Goal: Transaction & Acquisition: Purchase product/service

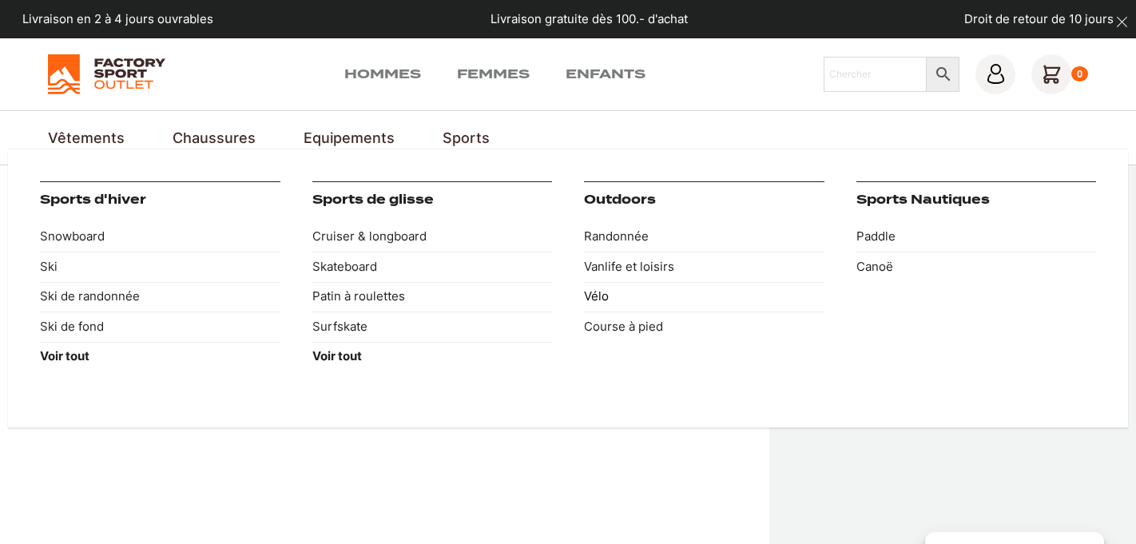
click at [595, 296] on link "Vélo" at bounding box center [704, 297] width 240 height 30
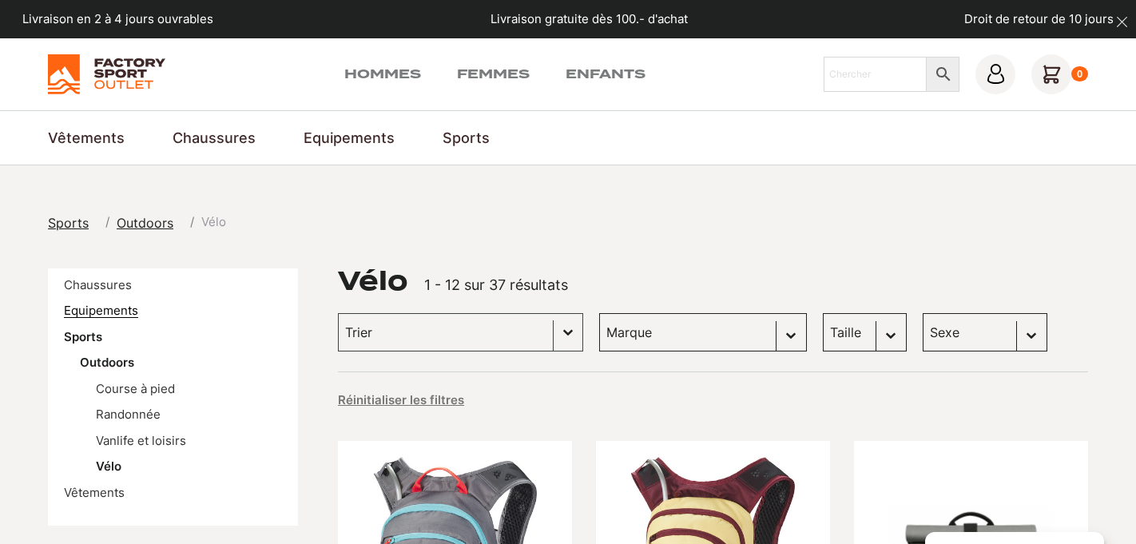
click at [101, 315] on link "Equipements" at bounding box center [101, 310] width 74 height 15
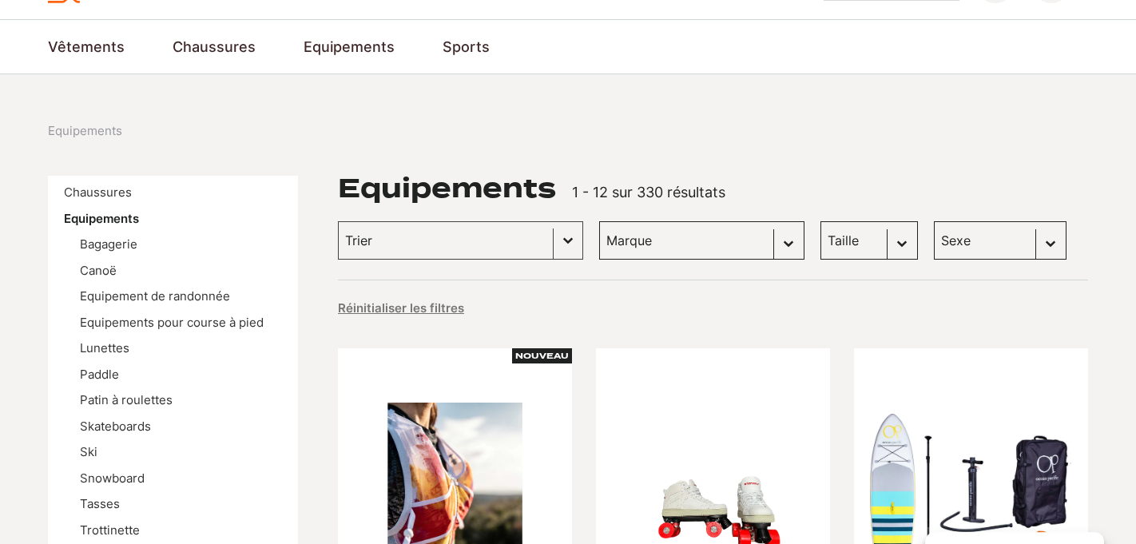
scroll to position [285, 0]
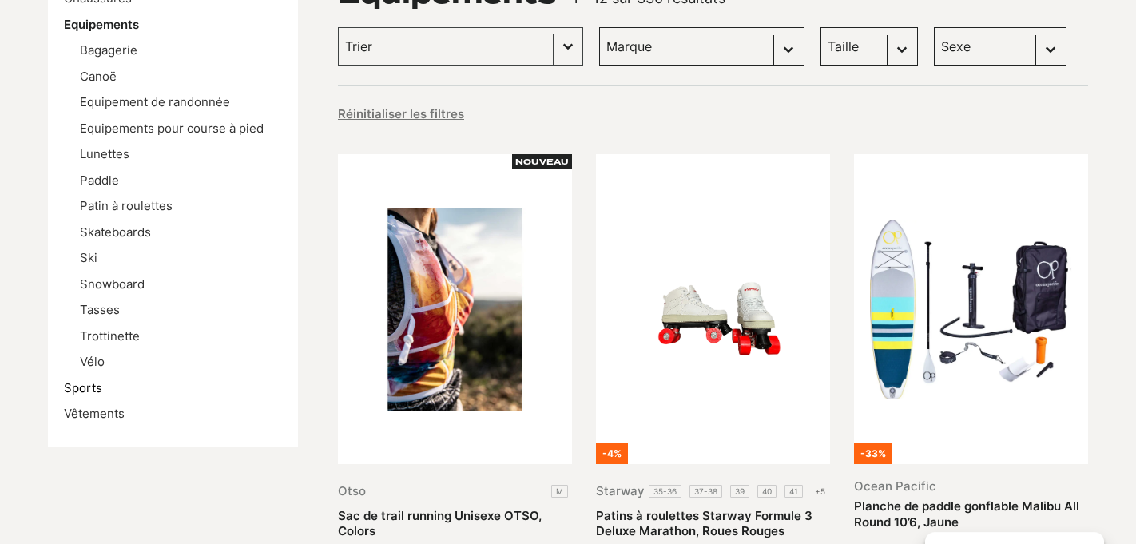
click at [77, 380] on link "Sports" at bounding box center [83, 387] width 38 height 15
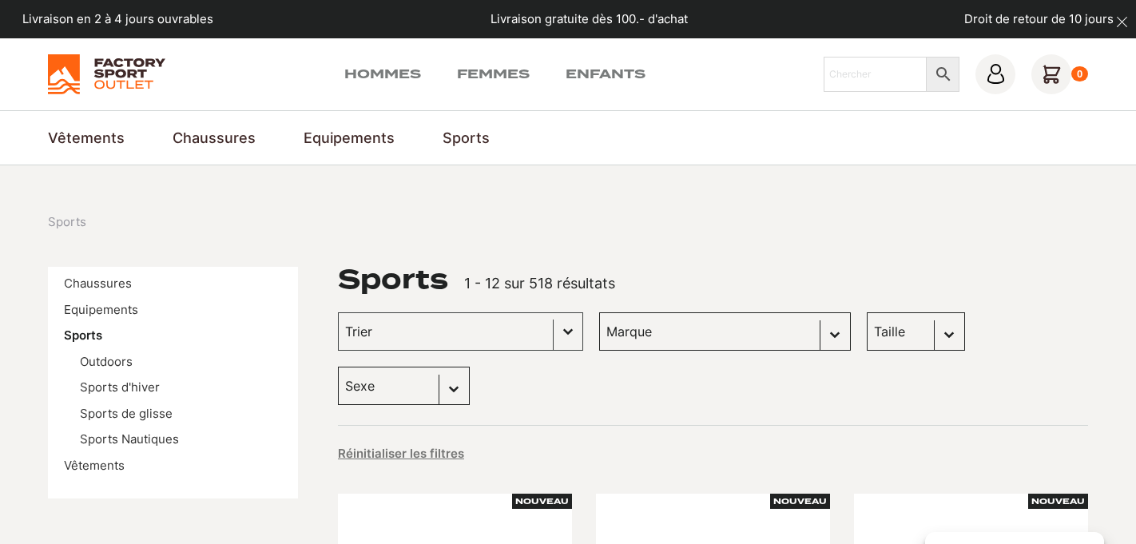
scroll to position [6, 0]
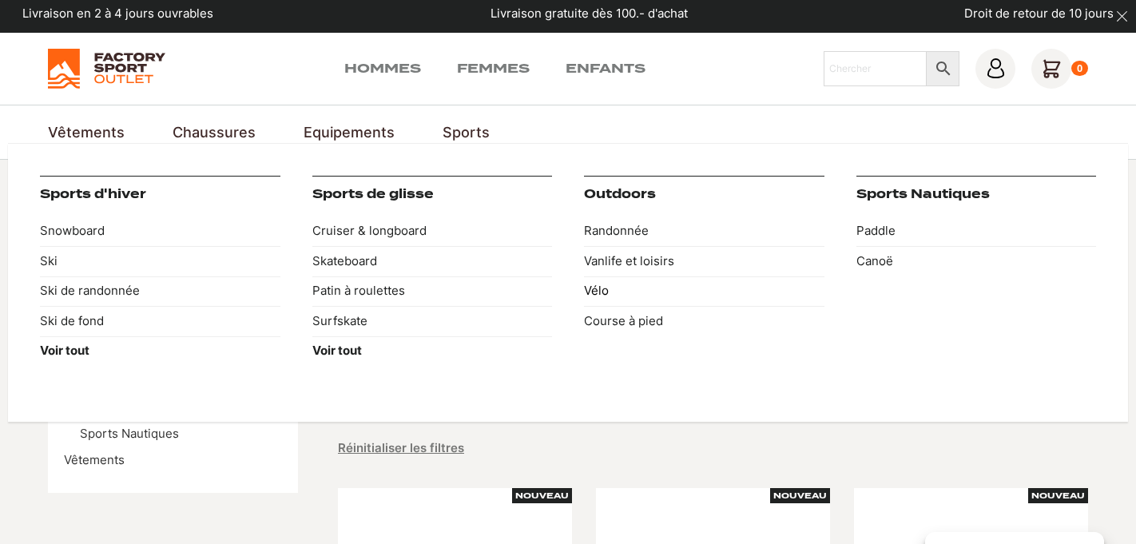
click at [597, 287] on link "Vélo" at bounding box center [704, 291] width 240 height 30
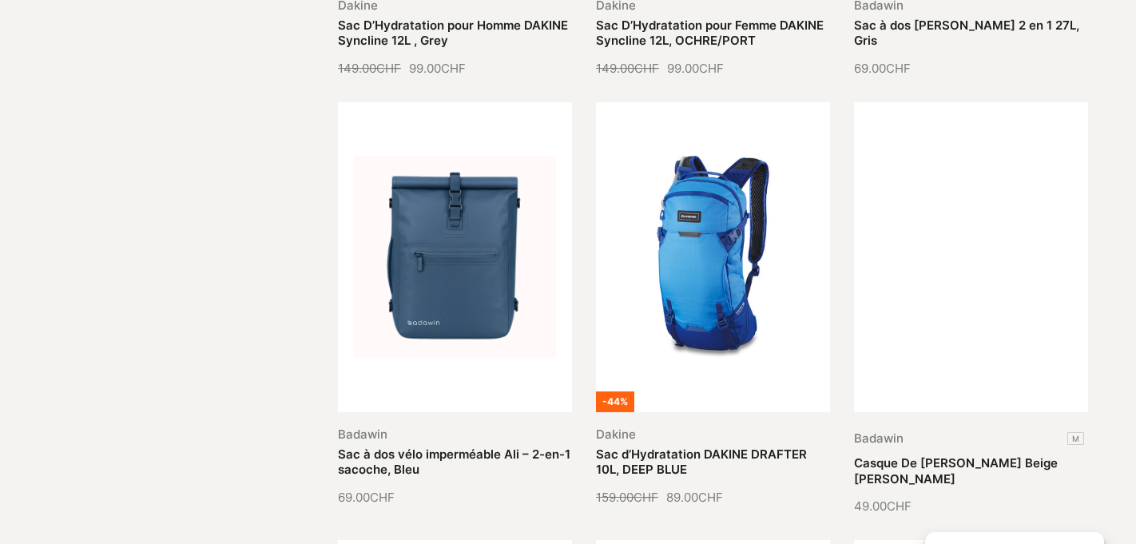
scroll to position [26, 0]
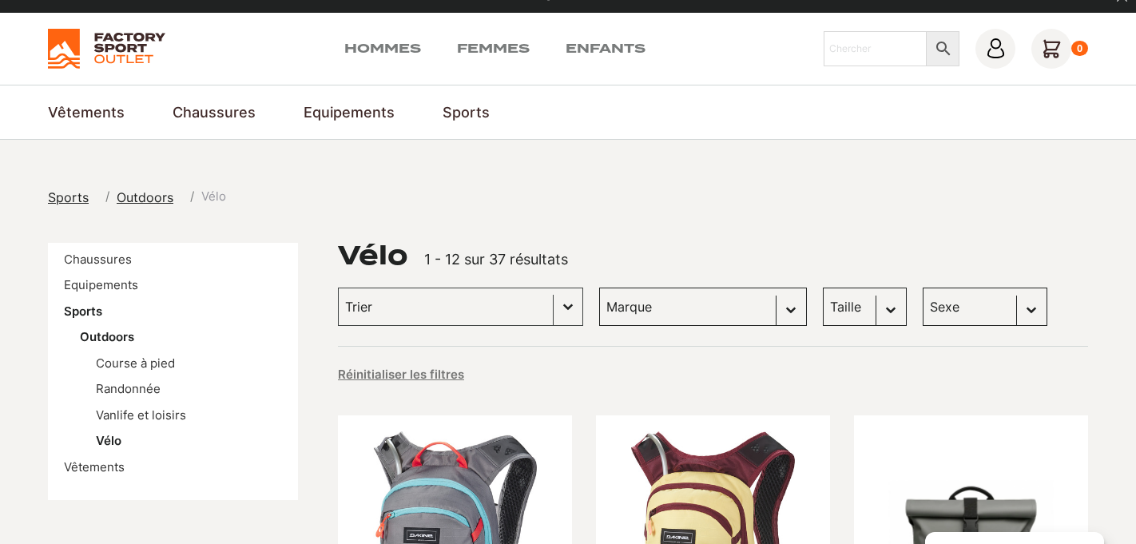
select select "hommes"
click option "Hommes (26)" at bounding box center [0, 0] width 0 height 0
select select "hommes"
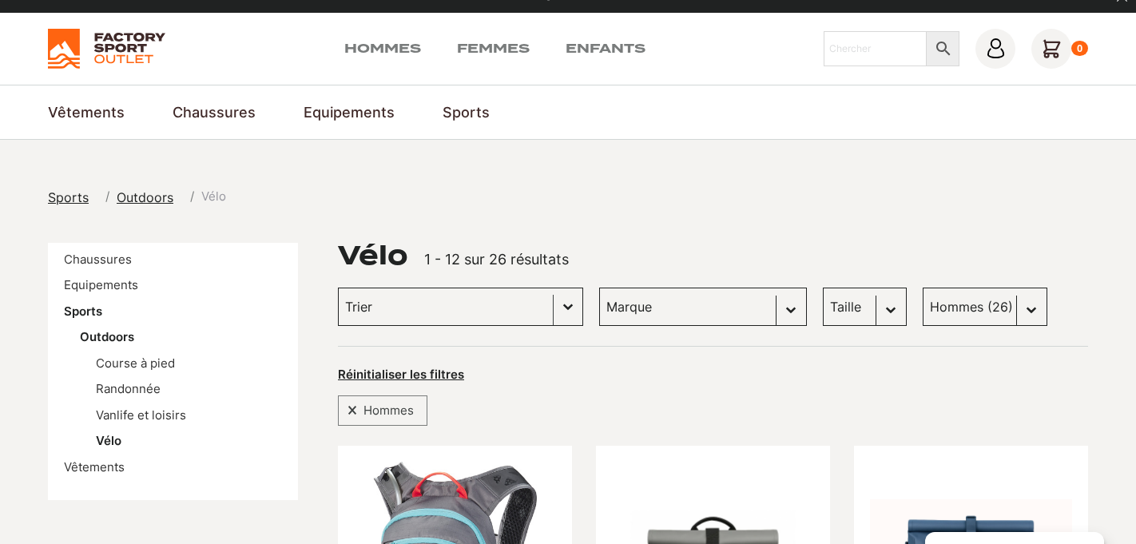
click at [554, 312] on button "Basculer la liste" at bounding box center [568, 306] width 29 height 37
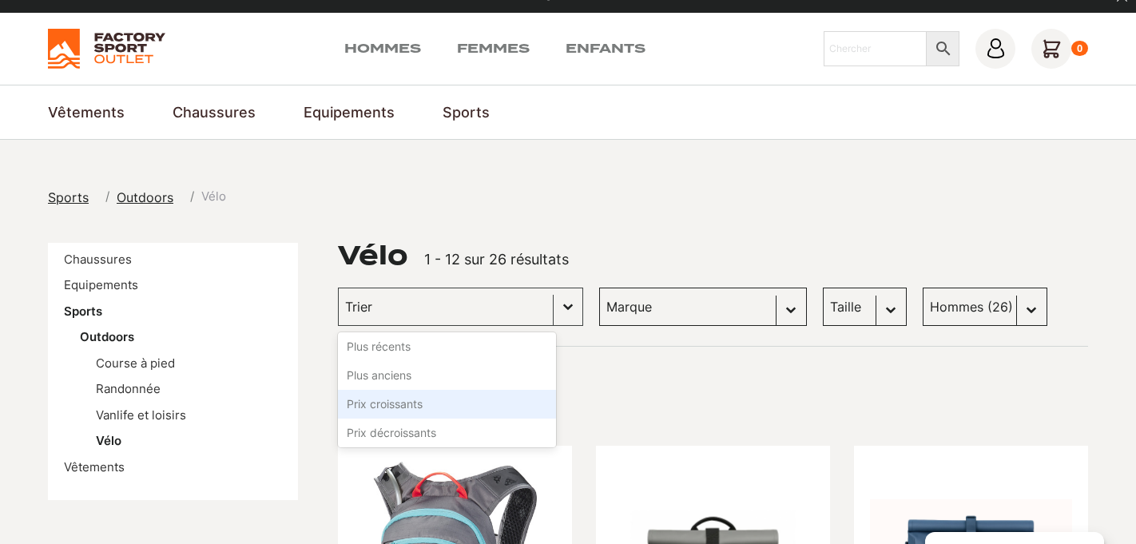
click at [459, 410] on li "Prix croissants" at bounding box center [447, 404] width 218 height 29
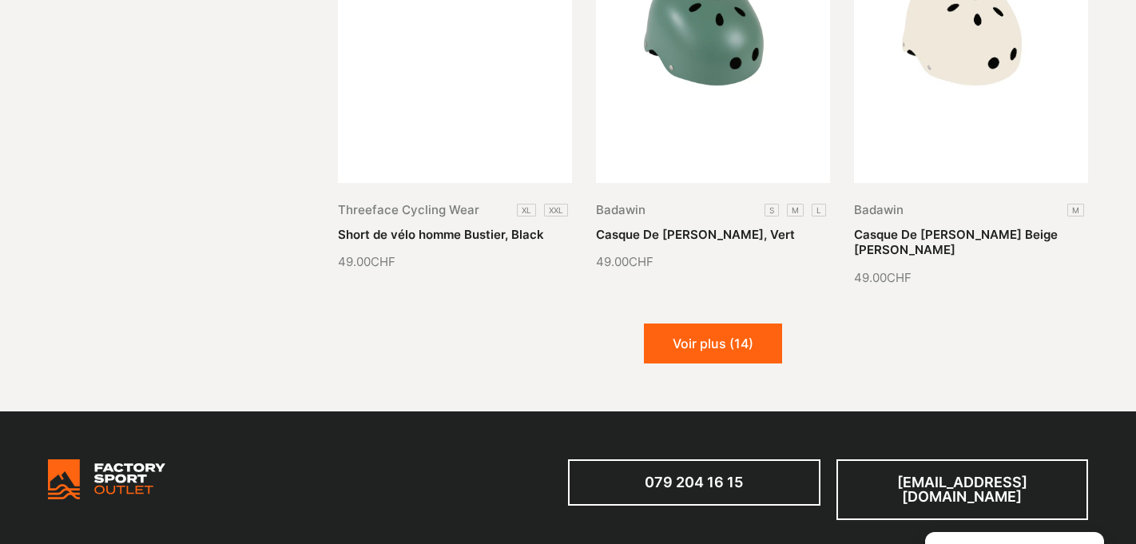
scroll to position [1890, 0]
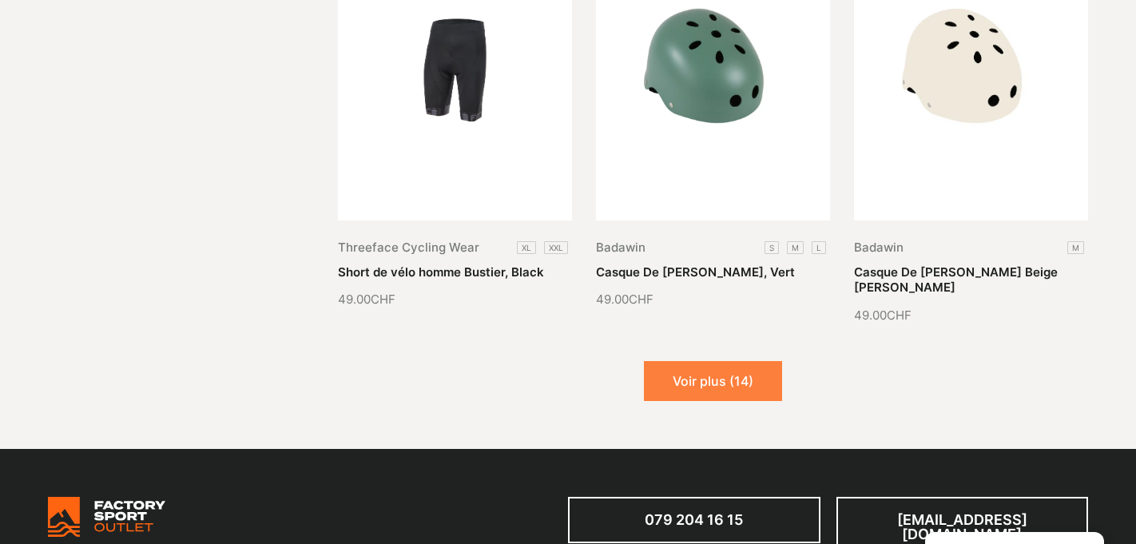
click at [748, 369] on button "Voir plus (14)" at bounding box center [713, 381] width 138 height 40
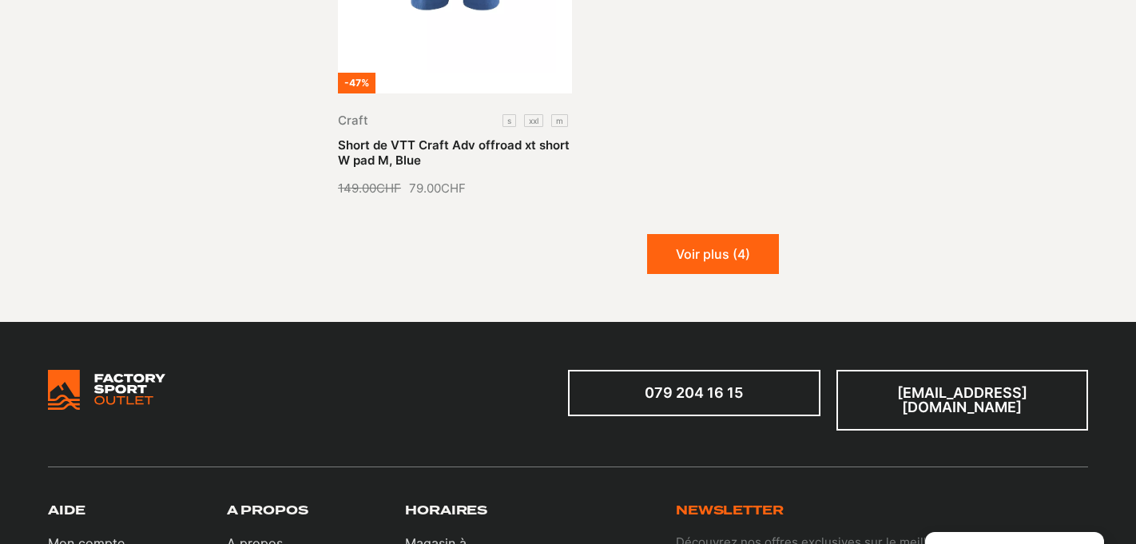
scroll to position [3861, 0]
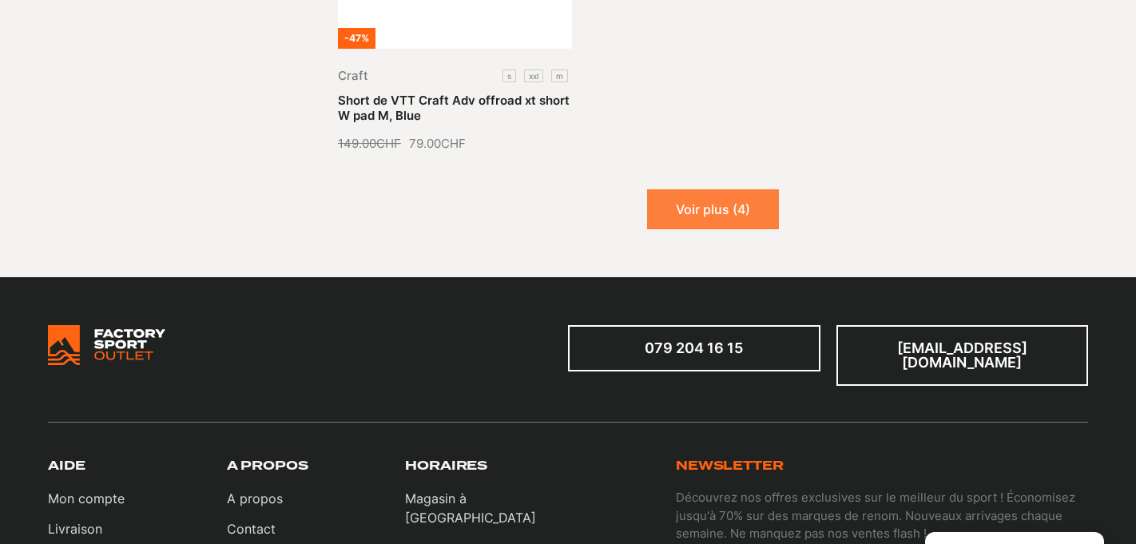
click at [716, 203] on button "Voir plus (4)" at bounding box center [713, 209] width 132 height 40
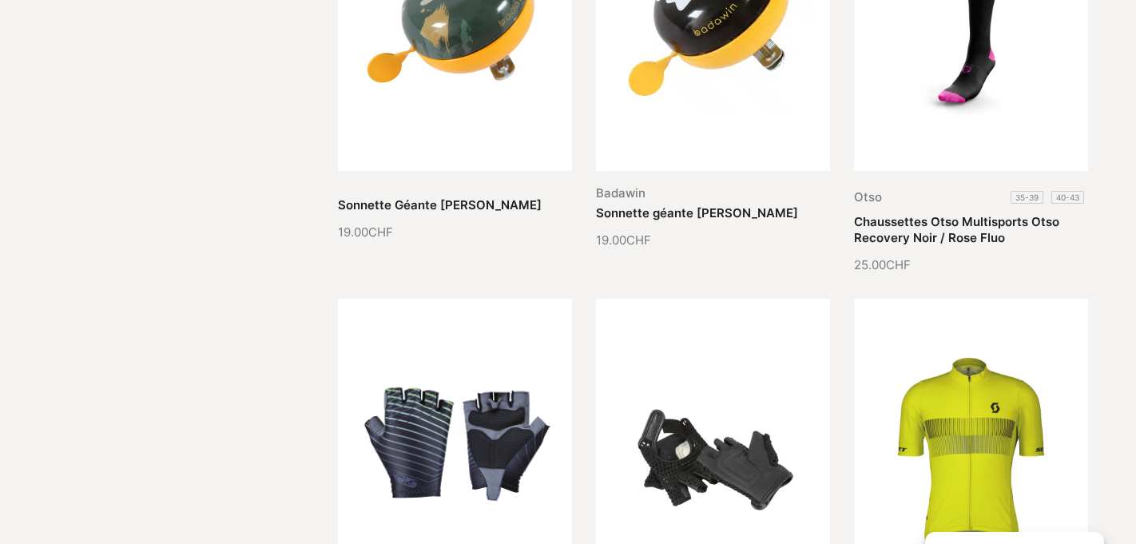
scroll to position [0, 0]
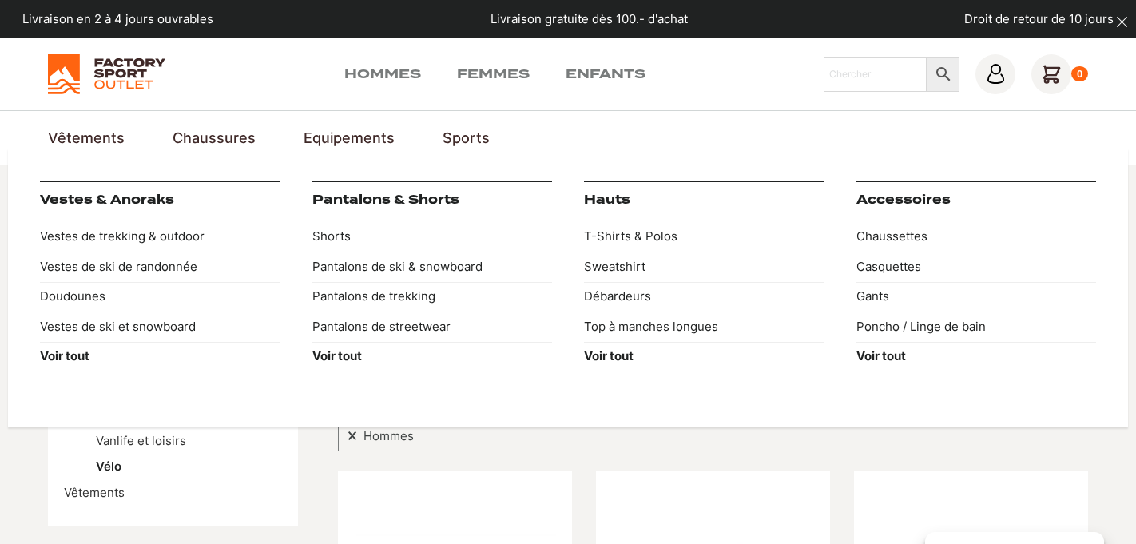
click at [78, 138] on link "Vêtements" at bounding box center [86, 138] width 77 height 22
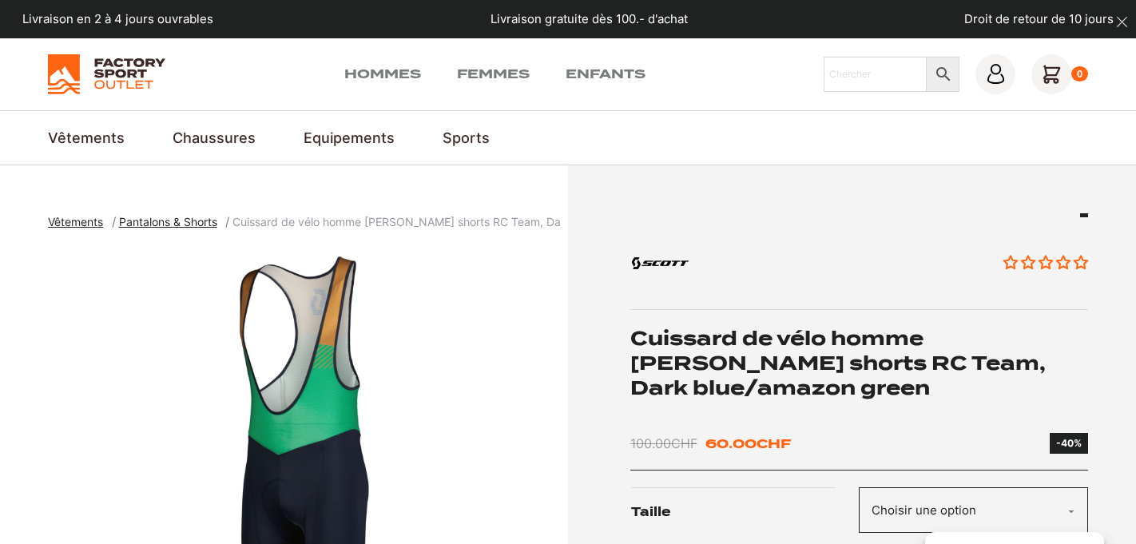
scroll to position [119, 0]
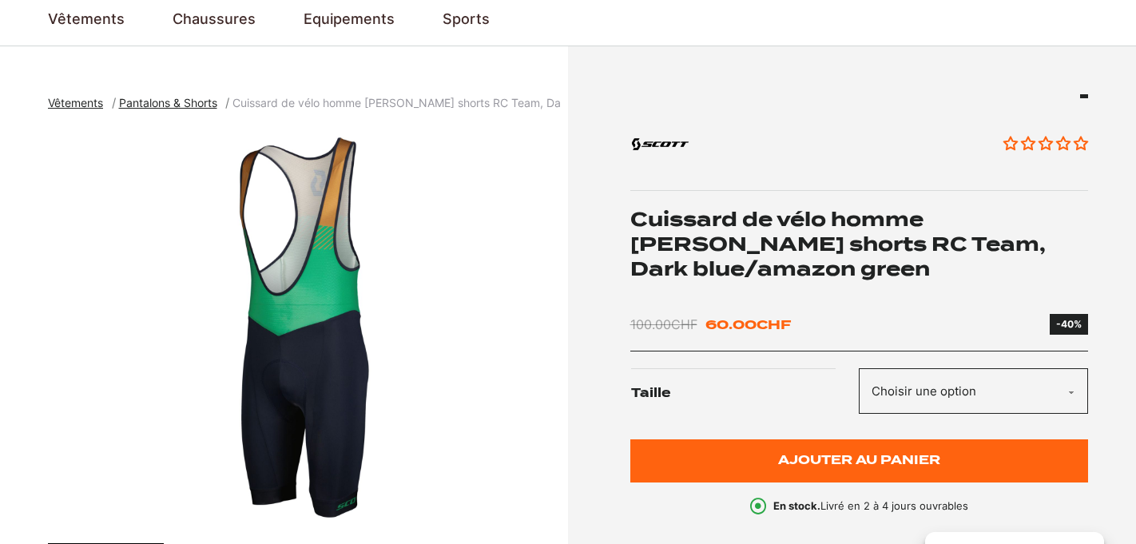
select select "M"
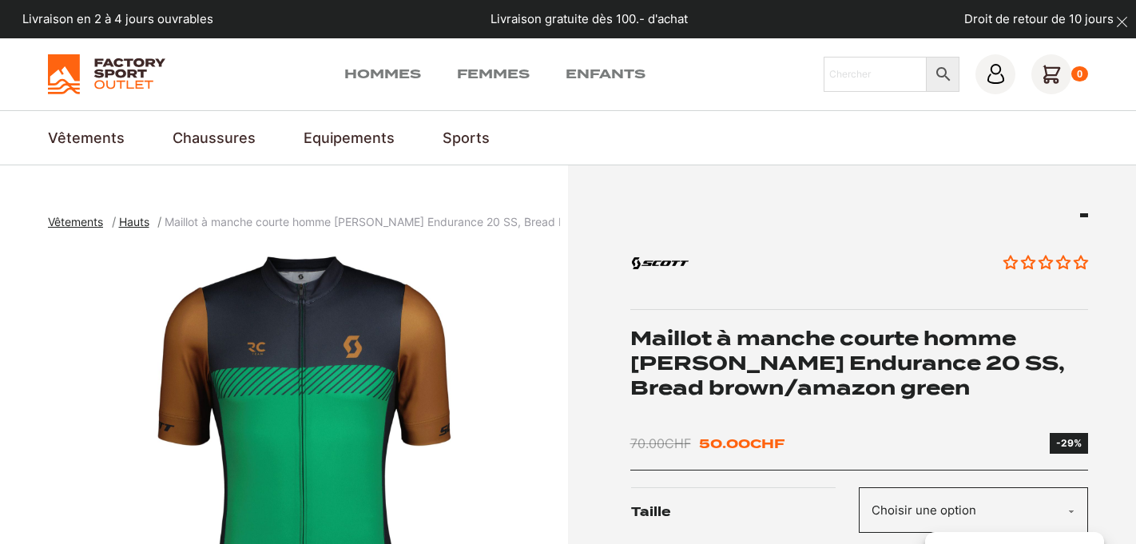
select select "M"
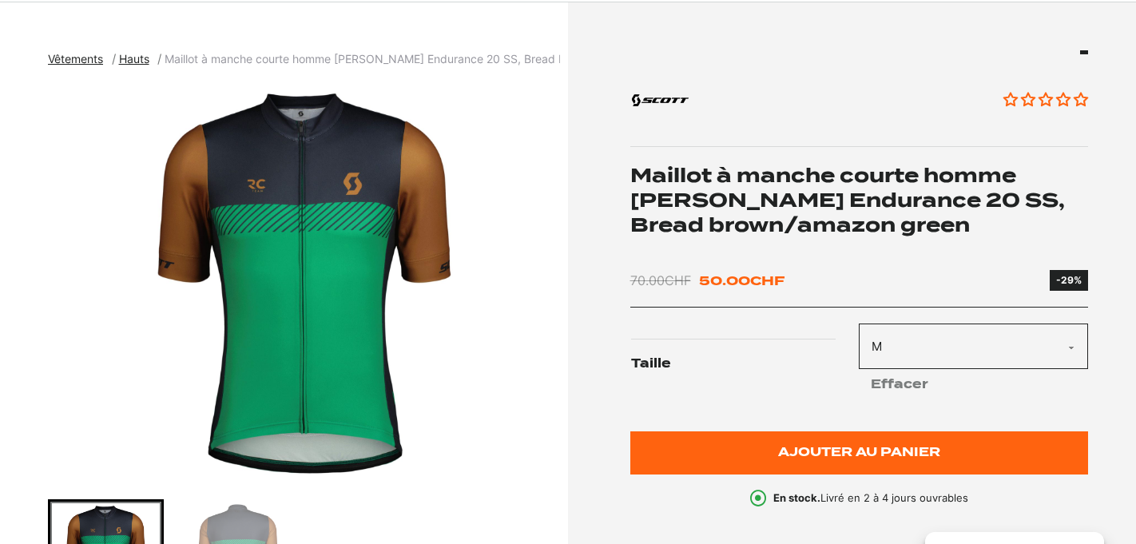
scroll to position [225, 0]
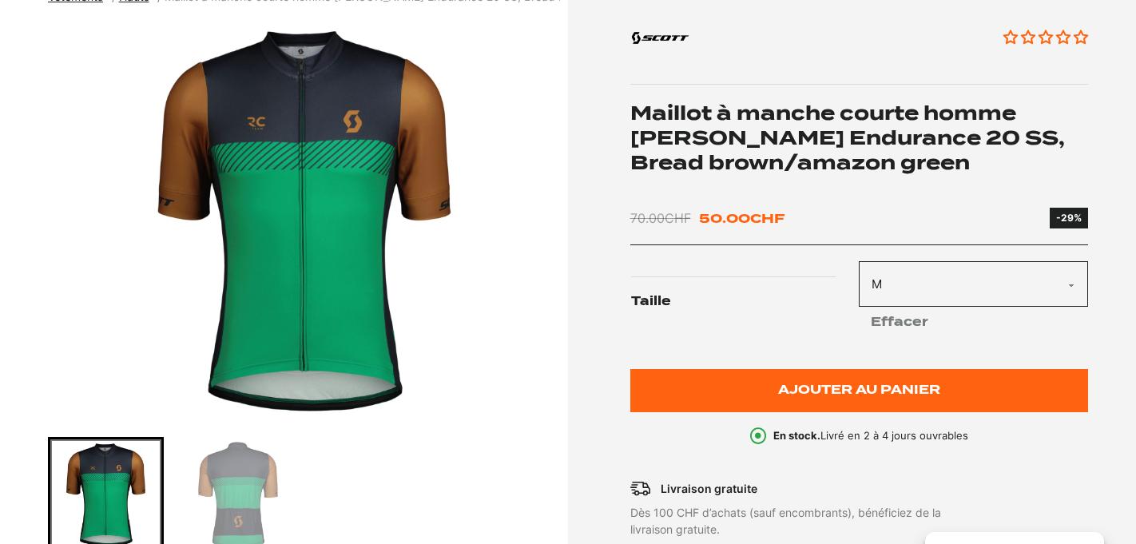
click at [276, 499] on img "Go to slide 2" at bounding box center [237, 494] width 111 height 111
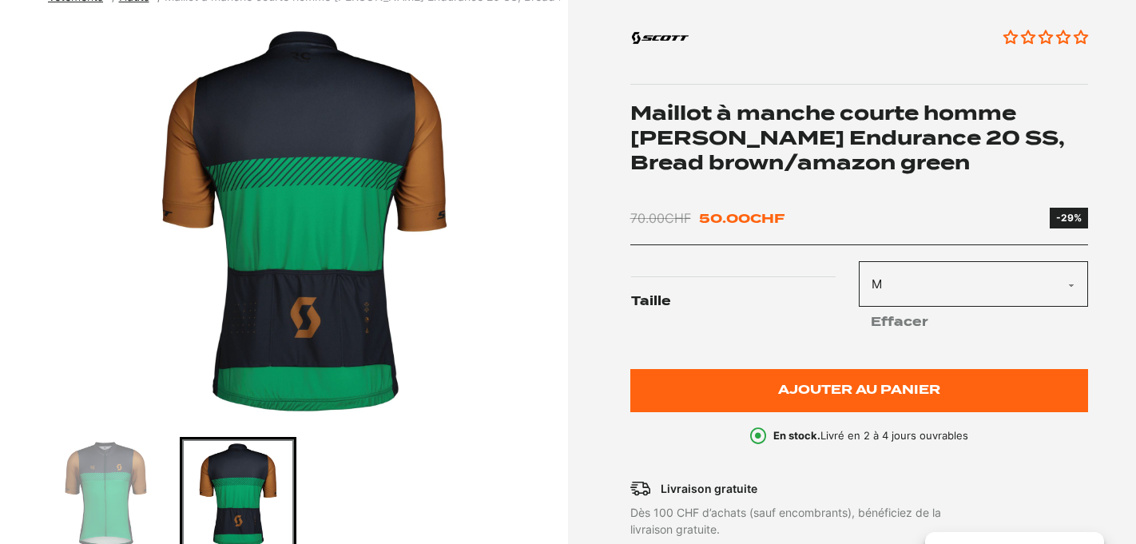
click at [142, 480] on img "Go to slide 1" at bounding box center [105, 494] width 111 height 111
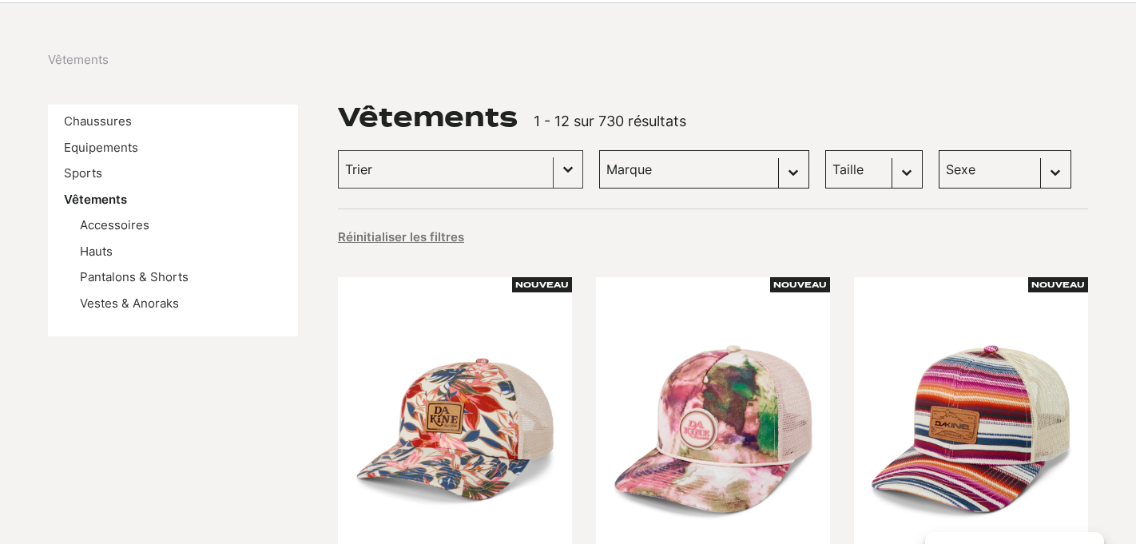
scroll to position [298, 0]
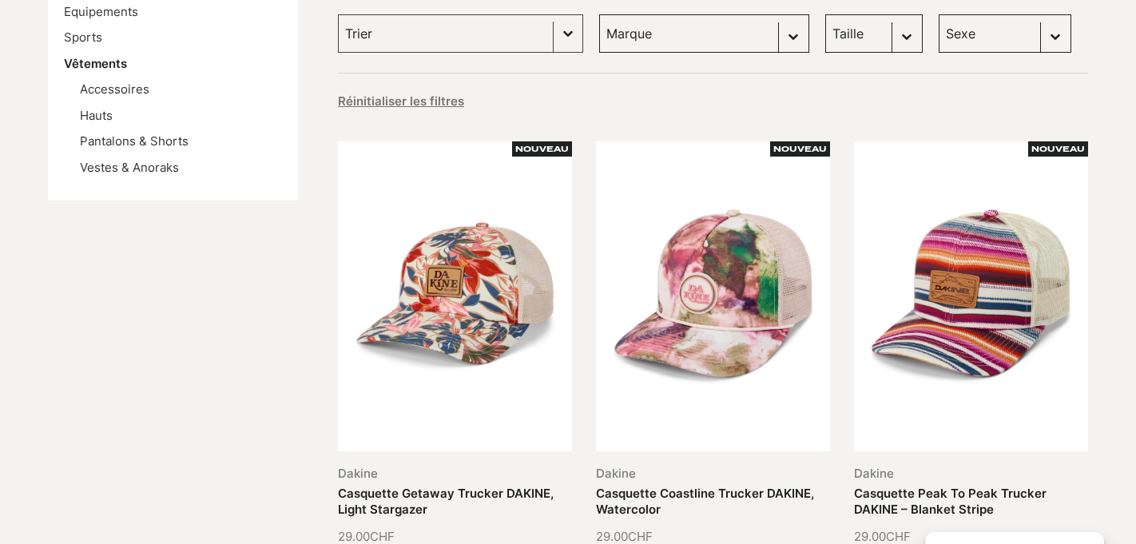
select select "[PERSON_NAME]"
click option "[PERSON_NAME] (202)" at bounding box center [0, 0] width 0 height 0
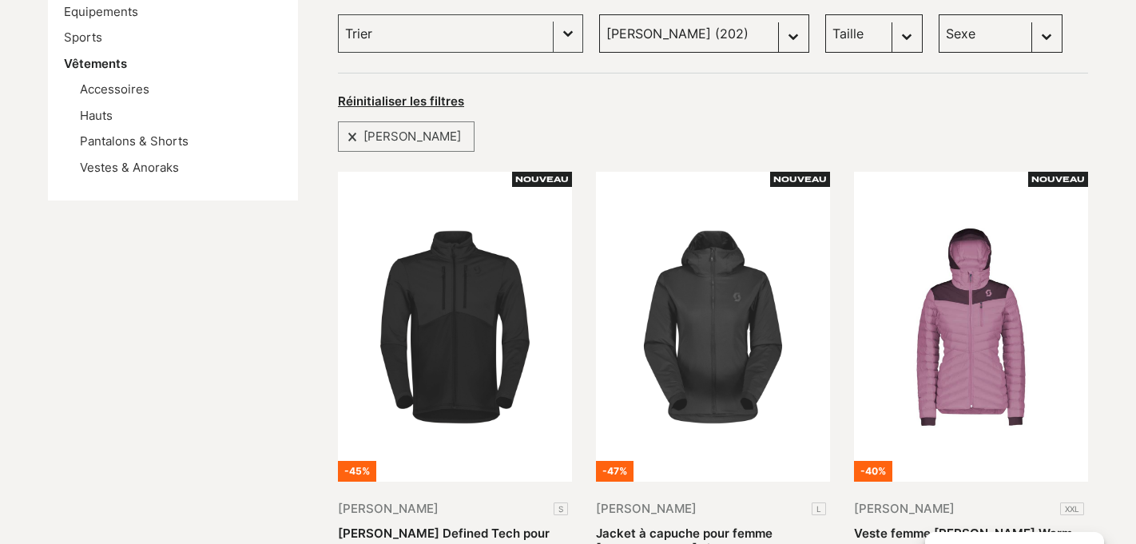
select select "hommes"
click option "Hommes (74)" at bounding box center [0, 0] width 0 height 0
select select "hommes"
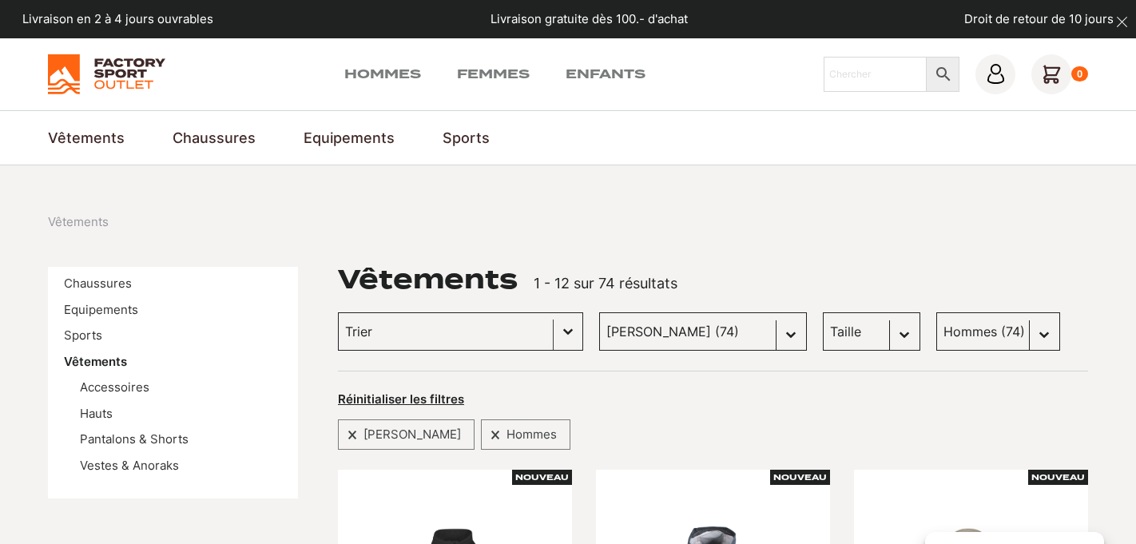
click at [523, 338] on div "Trier le contenu" at bounding box center [446, 331] width 214 height 37
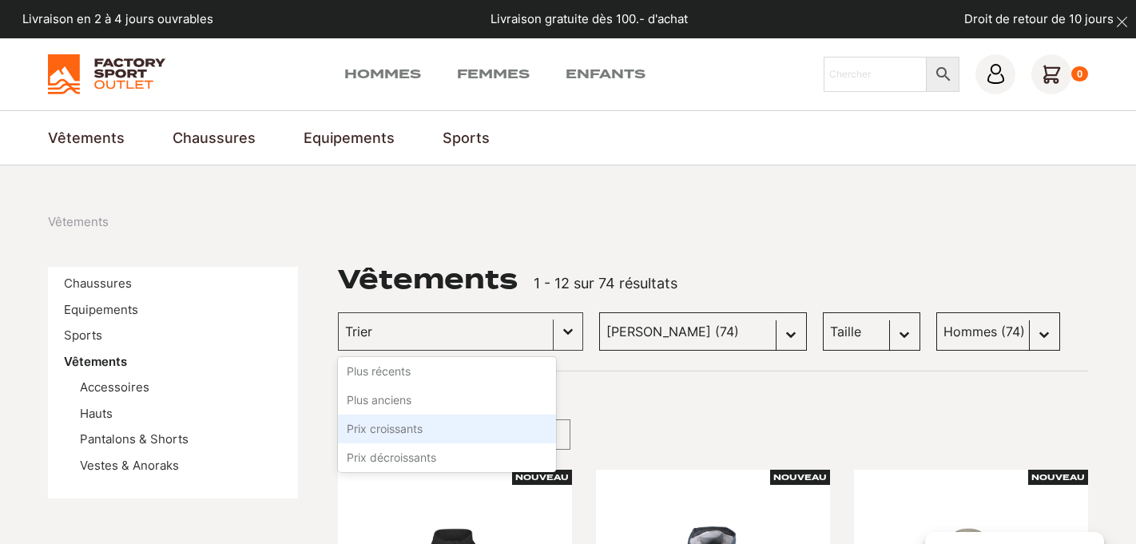
click at [462, 428] on li "Prix croissants" at bounding box center [447, 429] width 218 height 29
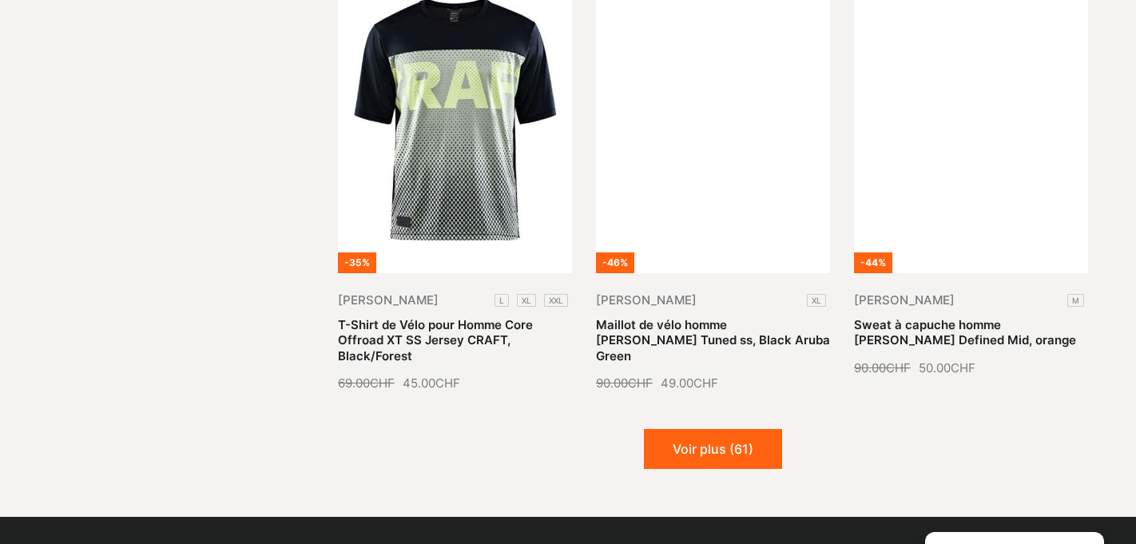
scroll to position [1910, 0]
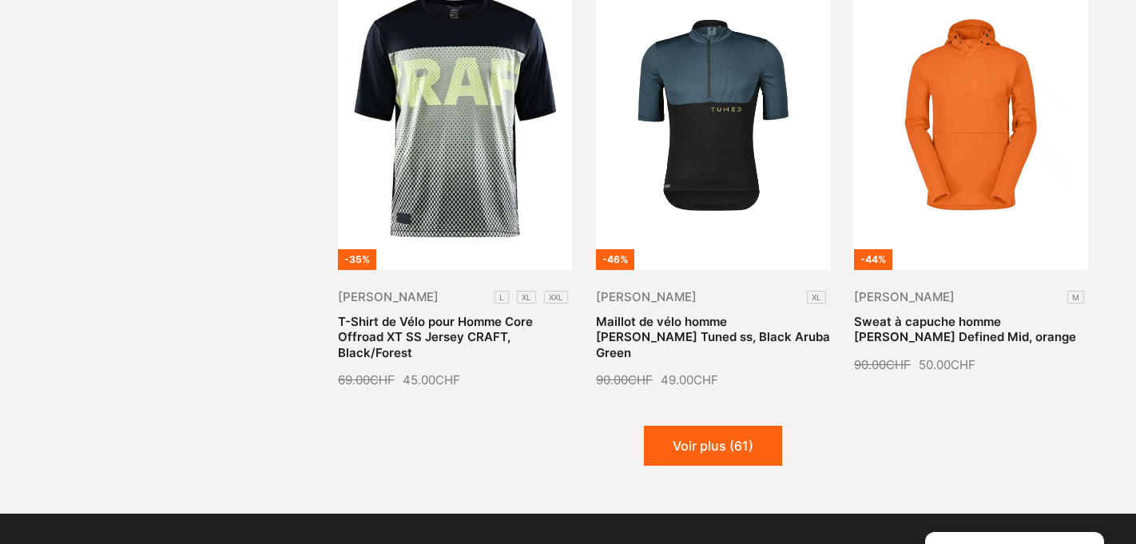
click at [739, 426] on button "Voir plus (61)" at bounding box center [713, 446] width 138 height 40
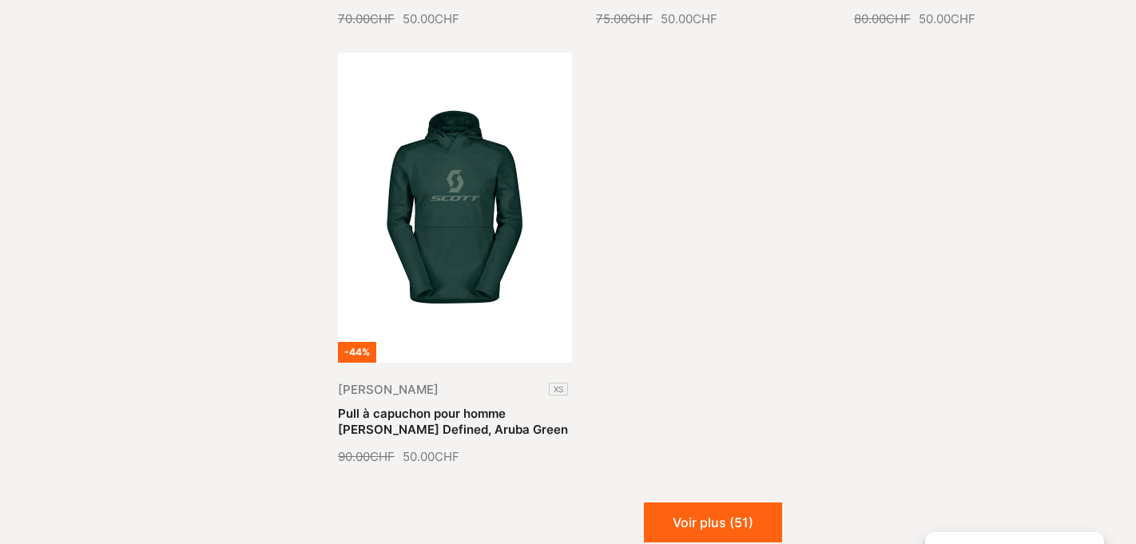
scroll to position [3678, 0]
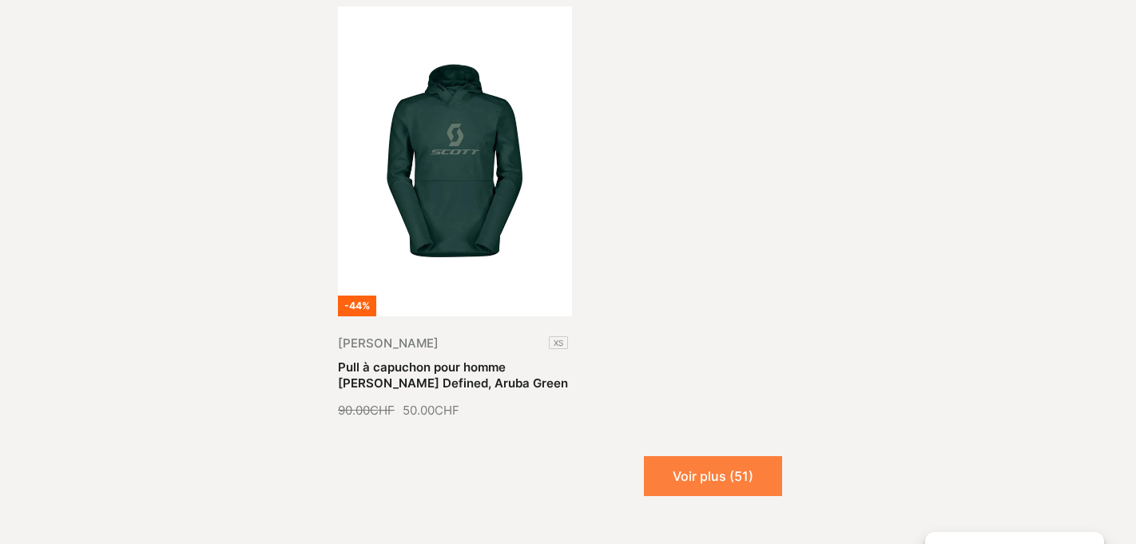
click at [676, 456] on button "Voir plus (51)" at bounding box center [713, 476] width 138 height 40
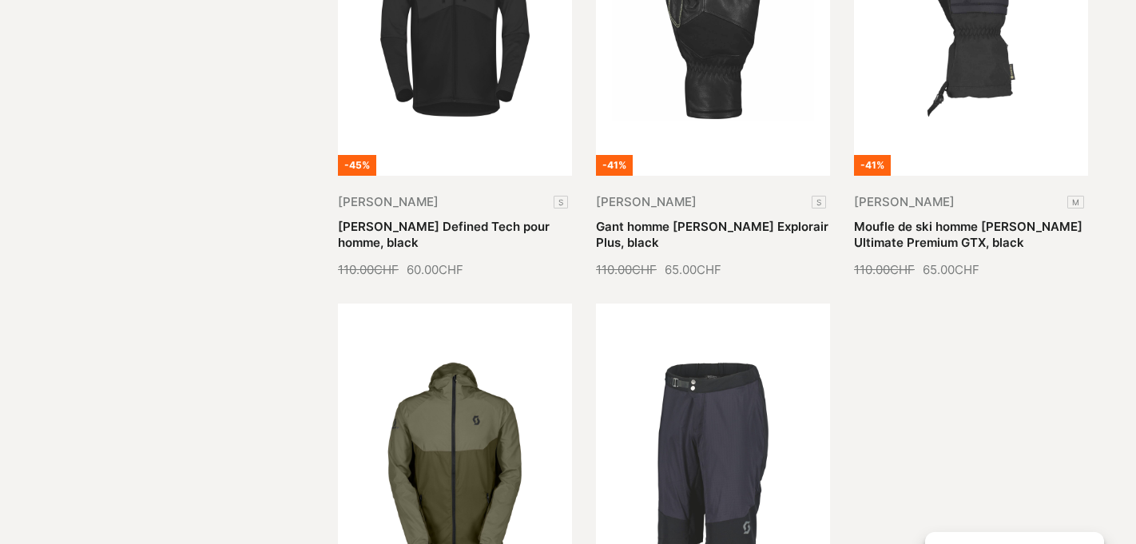
scroll to position [4726, 0]
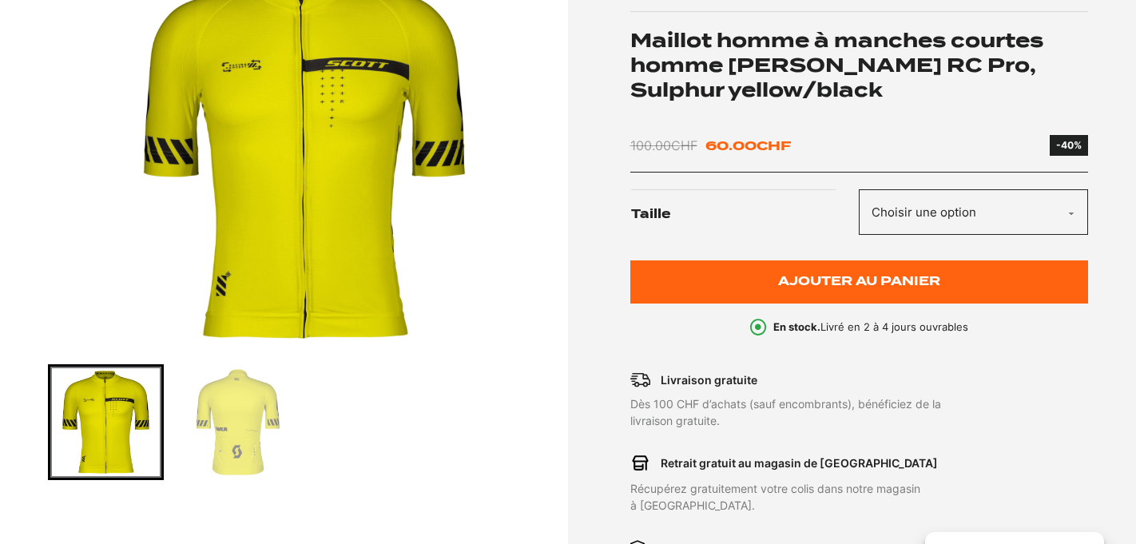
scroll to position [296, 0]
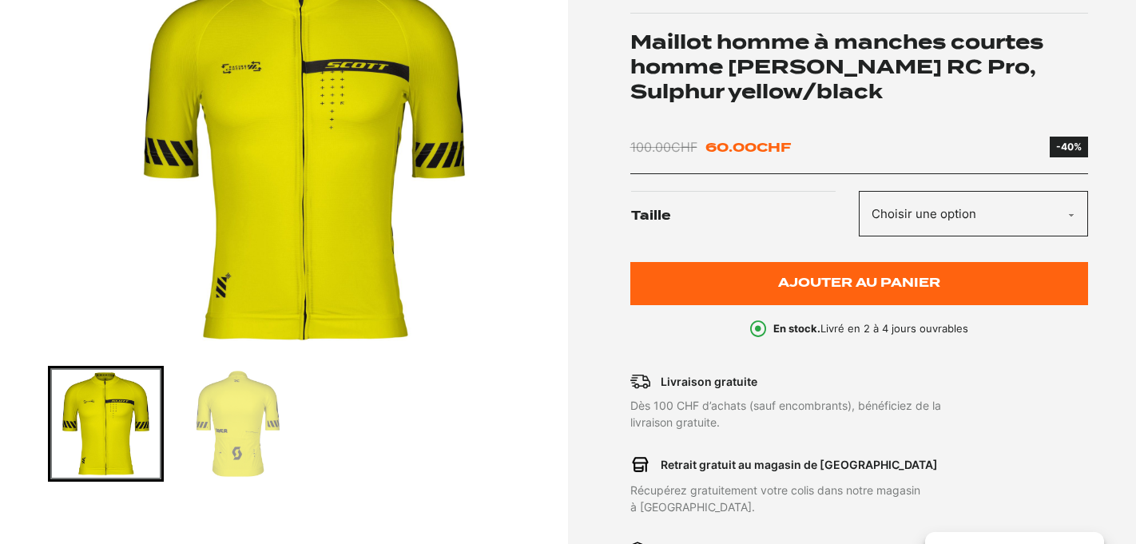
click at [251, 438] on img "Go to slide 2" at bounding box center [237, 423] width 111 height 111
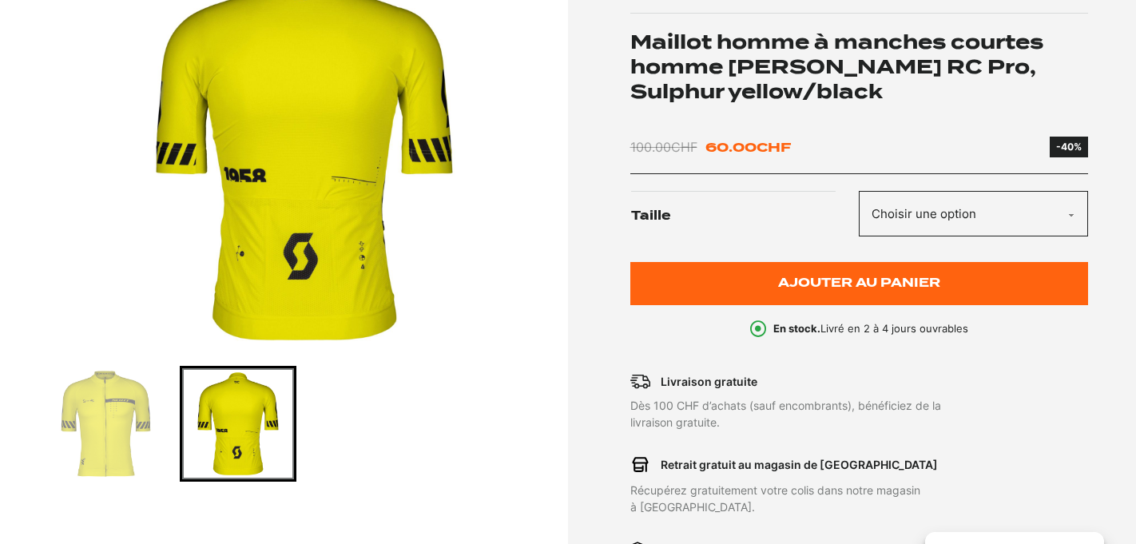
select select "M"
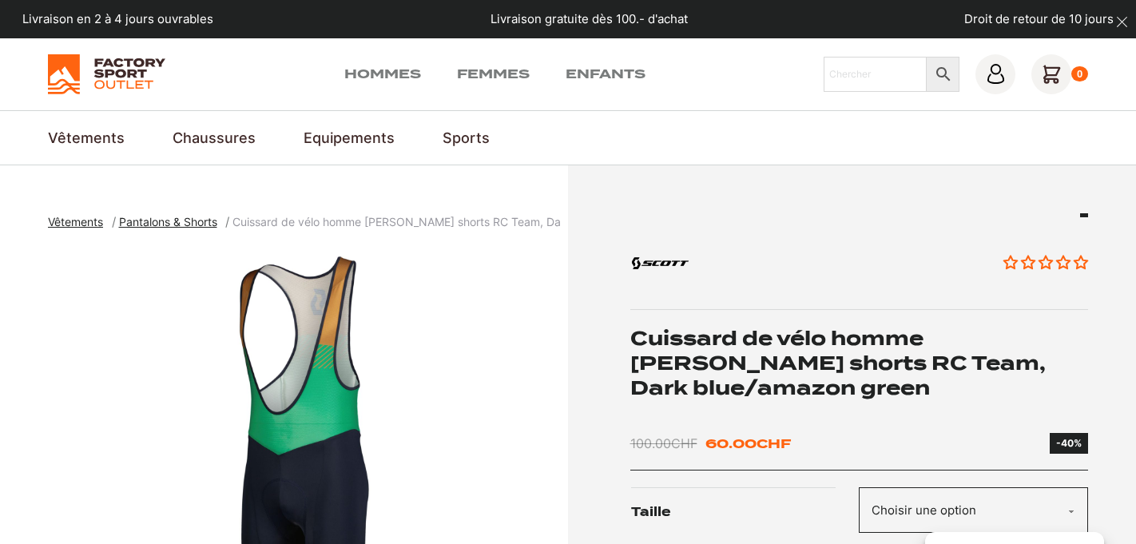
scroll to position [112, 0]
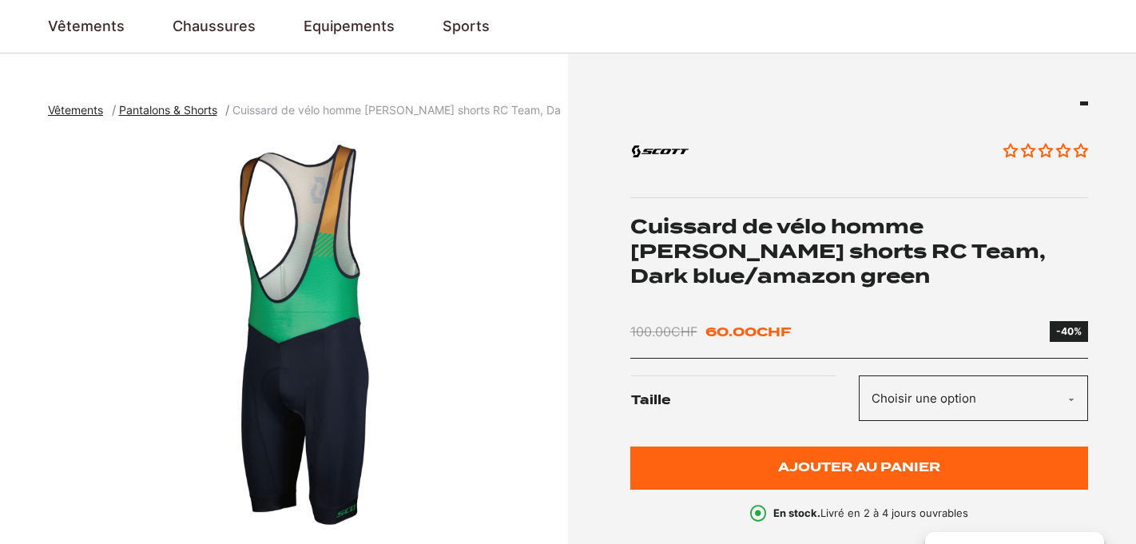
select select "M"
